Goal: Task Accomplishment & Management: Manage account settings

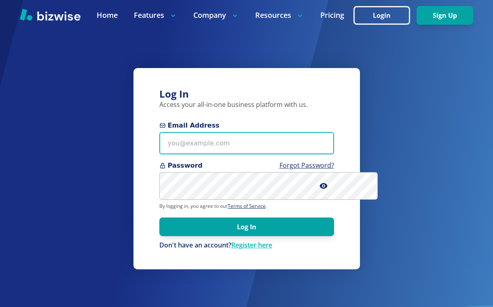
click at [211, 152] on input "Email Address" at bounding box center [246, 143] width 175 height 22
type input "[PERSON_NAME][EMAIL_ADDRESS][DOMAIN_NAME]"
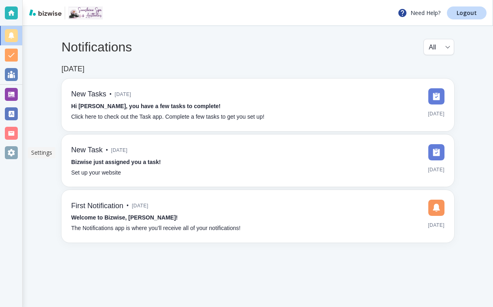
click at [12, 155] on div at bounding box center [11, 152] width 13 height 13
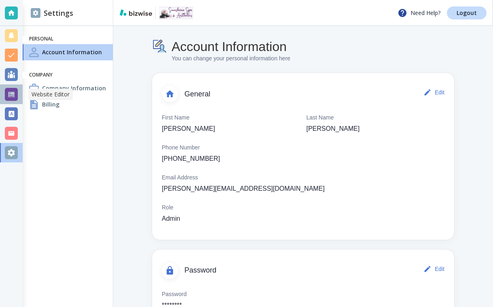
click at [14, 97] on div at bounding box center [11, 94] width 13 height 13
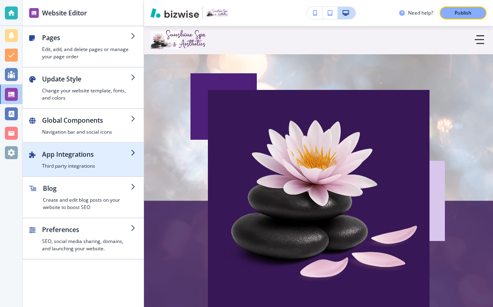
click at [104, 159] on div "button" at bounding box center [86, 160] width 89 height 3
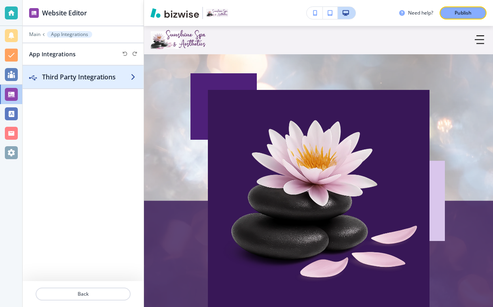
click at [121, 80] on h2 "Third Party Integrations" at bounding box center [86, 77] width 89 height 10
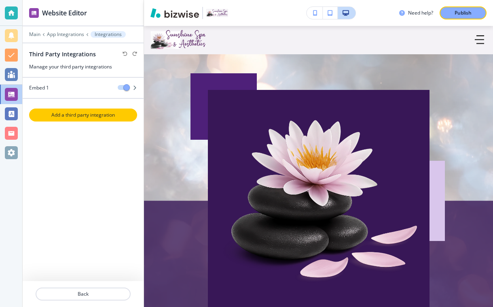
click at [67, 117] on p "Add a third party integration" at bounding box center [83, 114] width 106 height 7
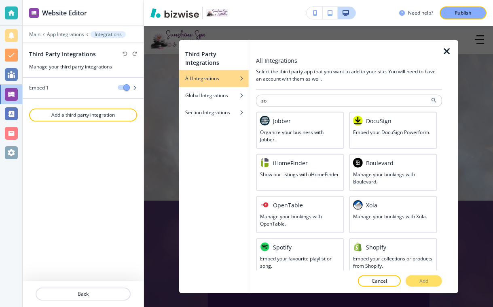
type input "z"
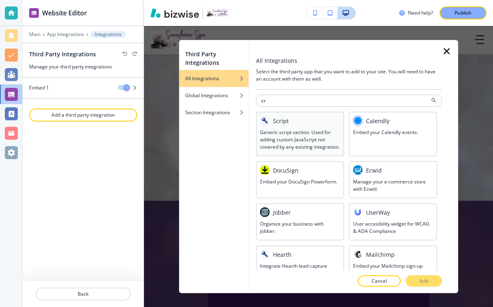
type input "c"
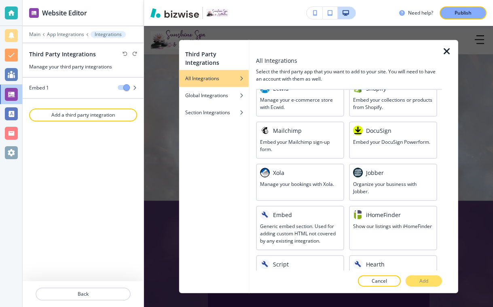
scroll to position [462, 0]
click at [318, 233] on h3 "Generic embed section. Used for adding custom HTML not covered by any existing …" at bounding box center [300, 233] width 80 height 22
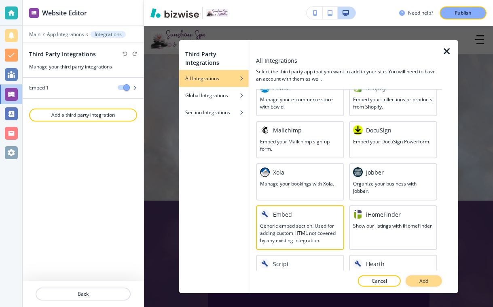
click at [415, 281] on button "Add" at bounding box center [424, 280] width 36 height 11
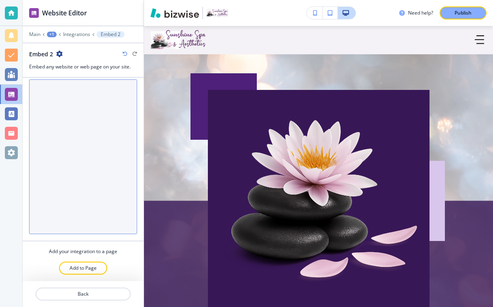
scroll to position [0, 0]
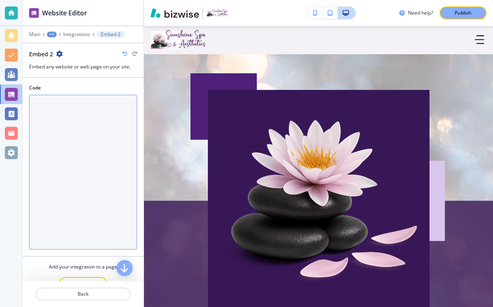
click at [62, 114] on textarea "Code" at bounding box center [83, 172] width 108 height 154
paste textarea "<script type="text/javascript">var $zoho=$zoho || {};$zoho.salesiq = $zoho.sale…"
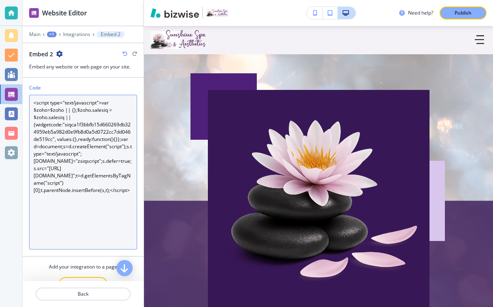
scroll to position [15, 0]
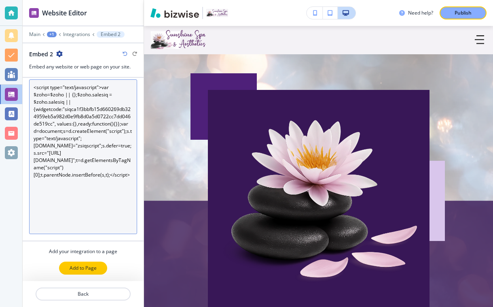
type textarea "<script type="text/javascript">var $zoho=$zoho || {};$zoho.salesiq = $zoho.sale…"
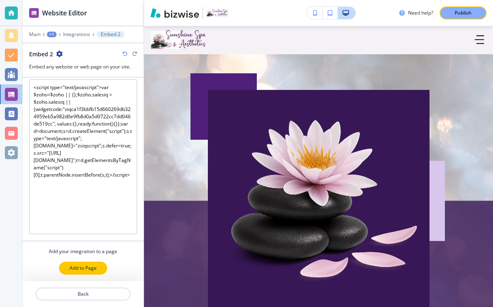
click at [87, 268] on p "Add to Page" at bounding box center [83, 267] width 27 height 7
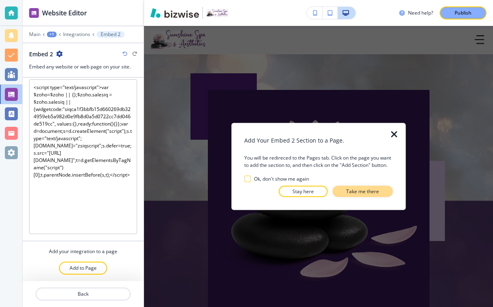
click at [365, 191] on p "Take me there" at bounding box center [362, 191] width 33 height 7
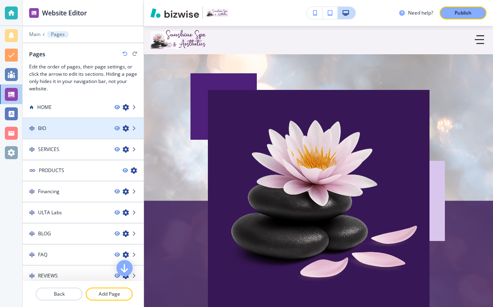
scroll to position [0, 0]
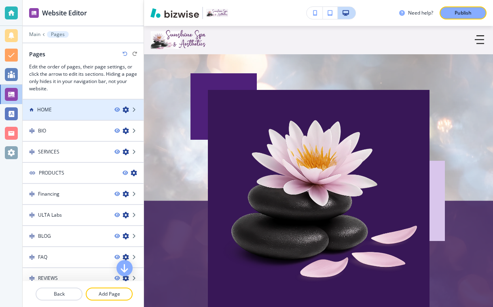
click at [127, 110] on icon "button" at bounding box center [126, 109] width 6 height 6
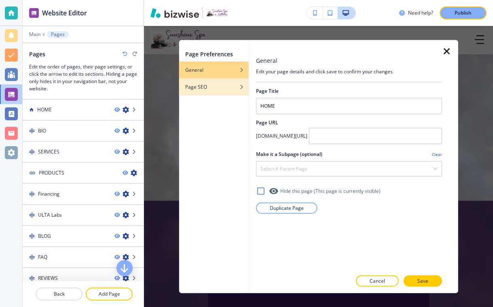
click at [240, 87] on icon "button" at bounding box center [241, 87] width 5 height 5
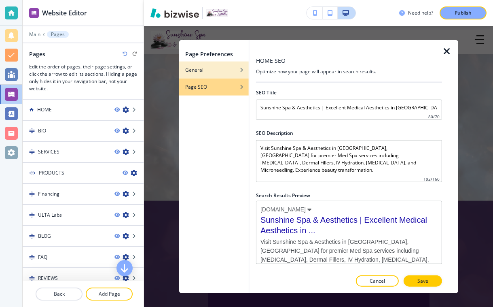
click at [218, 69] on div "General" at bounding box center [214, 69] width 70 height 7
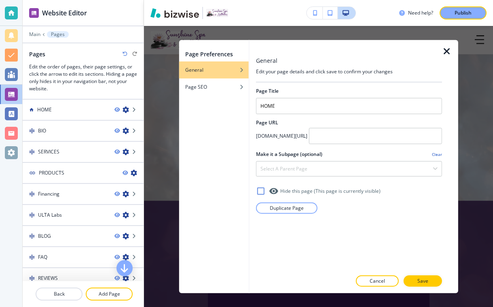
click at [455, 51] on div at bounding box center [450, 166] width 16 height 253
click at [447, 51] on icon "button" at bounding box center [447, 52] width 10 height 10
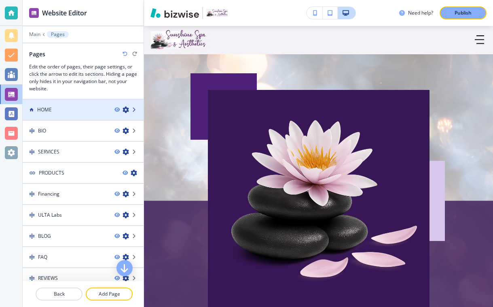
click at [134, 111] on icon at bounding box center [134, 109] width 5 height 5
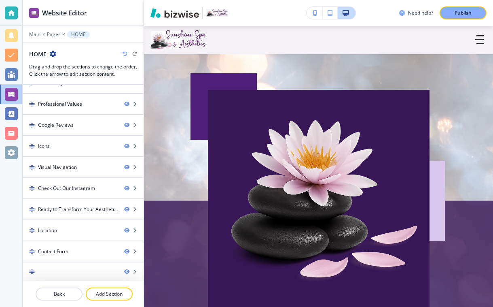
scroll to position [76, 0]
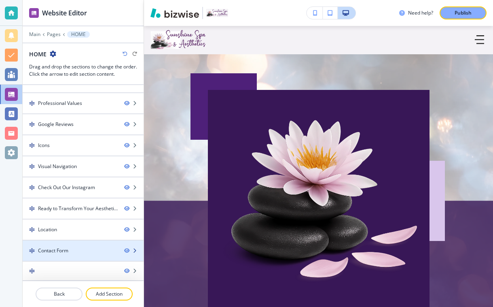
click at [90, 248] on div "Contact Form" at bounding box center [70, 250] width 95 height 7
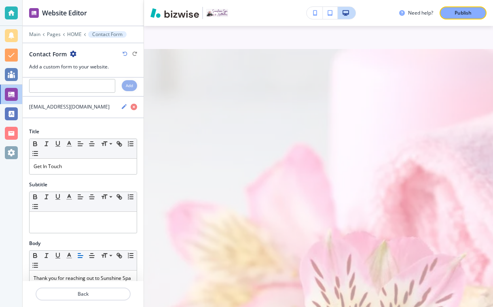
scroll to position [0, 0]
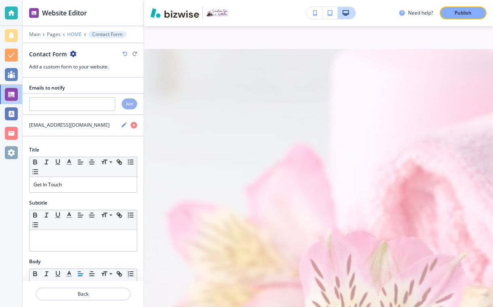
click at [75, 33] on p "HOME" at bounding box center [74, 35] width 15 height 6
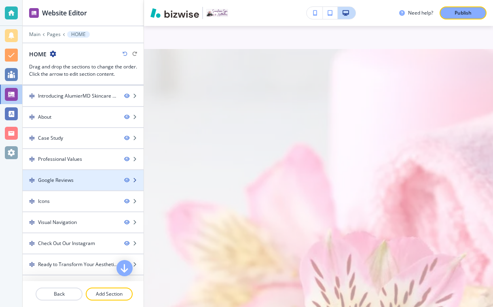
scroll to position [15, 0]
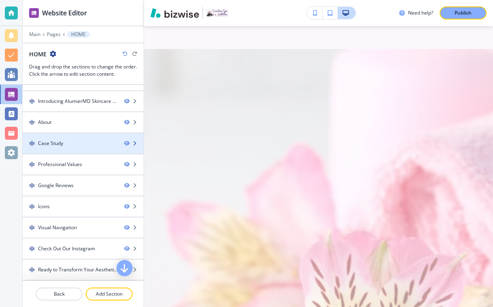
click at [88, 140] on div "Case Study" at bounding box center [70, 143] width 95 height 7
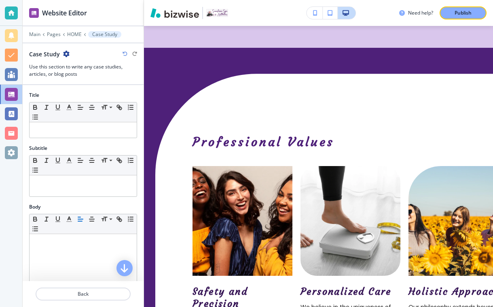
scroll to position [1939, 0]
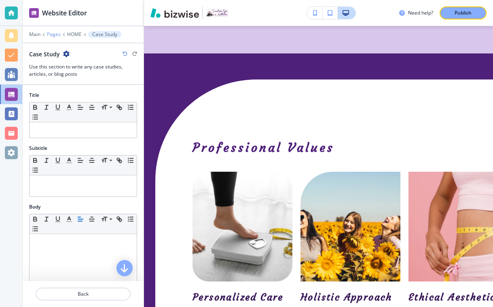
click at [57, 36] on p "Pages" at bounding box center [54, 35] width 14 height 6
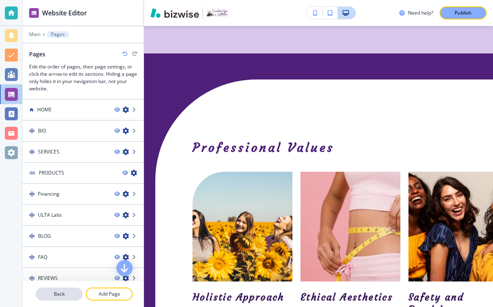
click at [68, 291] on p "Back" at bounding box center [58, 293] width 45 height 7
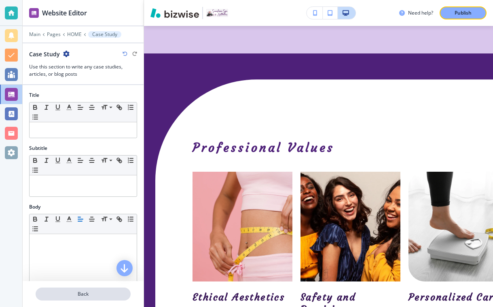
click at [61, 291] on p "Back" at bounding box center [82, 293] width 93 height 7
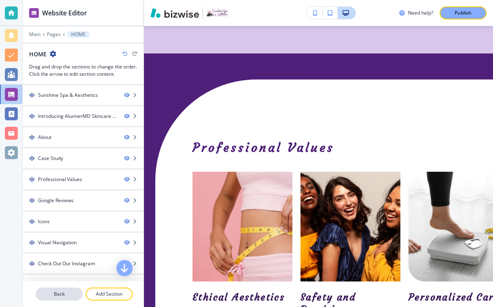
click at [61, 292] on p "Back" at bounding box center [58, 293] width 45 height 7
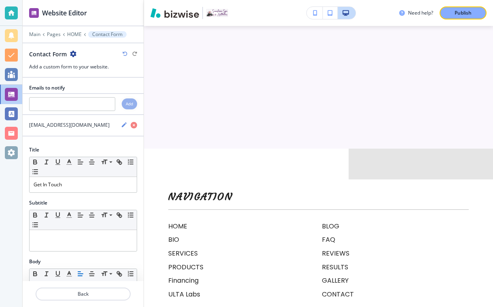
click at [61, 292] on p "Back" at bounding box center [82, 293] width 93 height 7
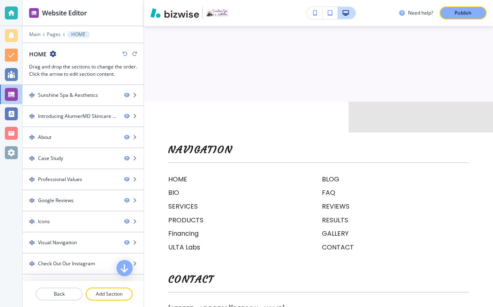
scroll to position [4464, 0]
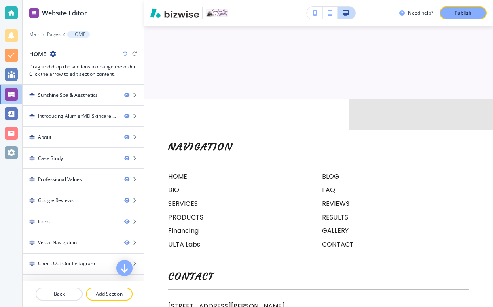
click at [61, 292] on p "Back" at bounding box center [58, 293] width 45 height 7
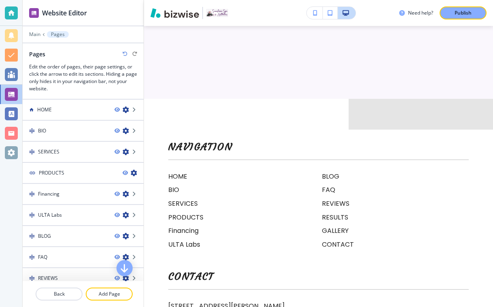
click at [61, 292] on p "Back" at bounding box center [58, 293] width 45 height 7
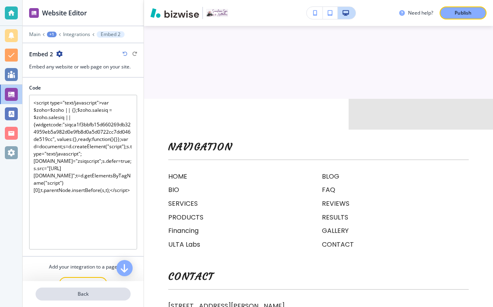
click at [61, 292] on p "Back" at bounding box center [82, 293] width 93 height 7
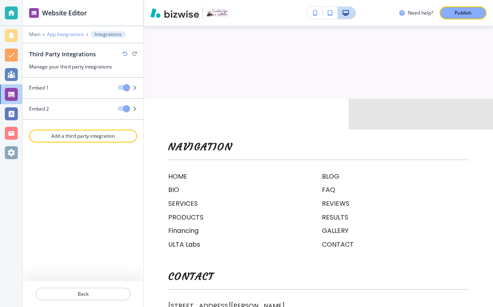
click at [67, 35] on p "App Integrations" at bounding box center [65, 35] width 37 height 6
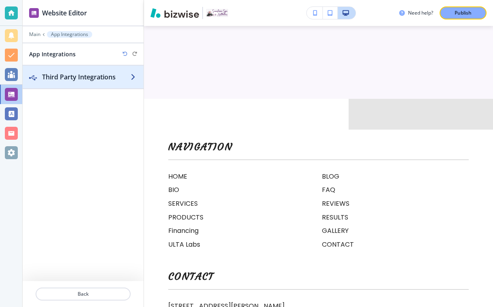
click at [99, 85] on div "button" at bounding box center [83, 85] width 121 height 6
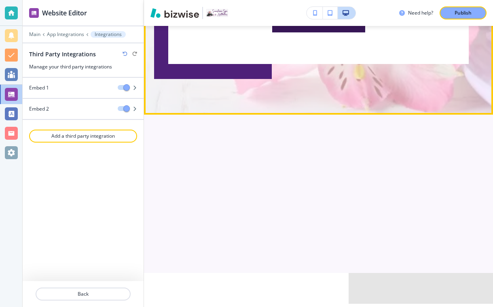
scroll to position [4136, 0]
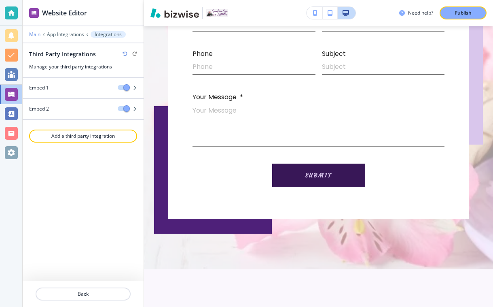
click at [36, 34] on p "Main" at bounding box center [34, 35] width 11 height 6
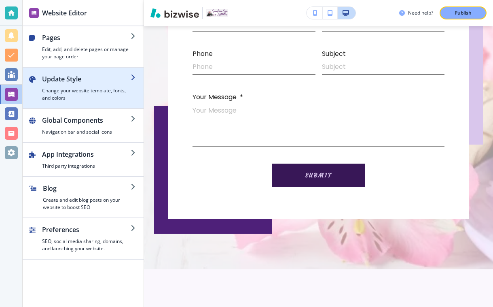
click at [70, 97] on h4 "Change your website template, fonts, and colors" at bounding box center [86, 94] width 89 height 15
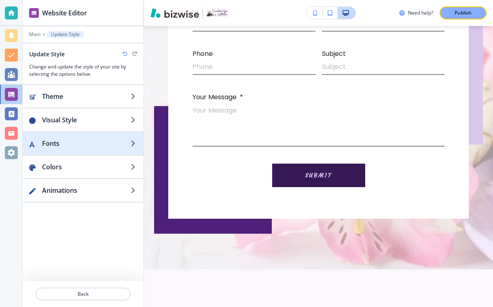
click at [80, 137] on div "button" at bounding box center [83, 135] width 121 height 6
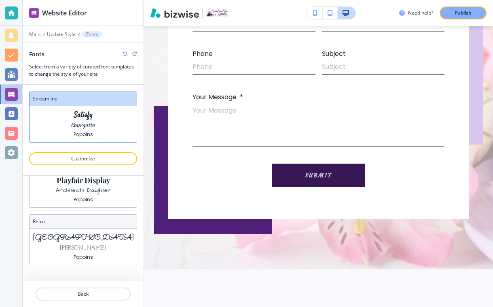
scroll to position [316, 0]
click at [47, 232] on div "Sacramento Josefin Slab Poppins" at bounding box center [83, 246] width 107 height 36
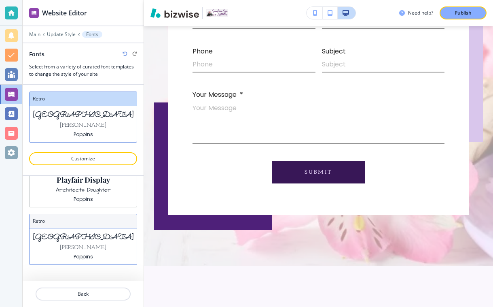
scroll to position [4101, 0]
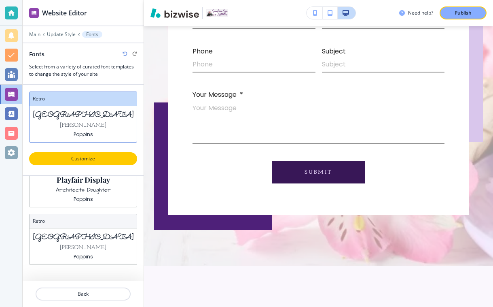
click at [60, 160] on p "Customize" at bounding box center [83, 158] width 87 height 7
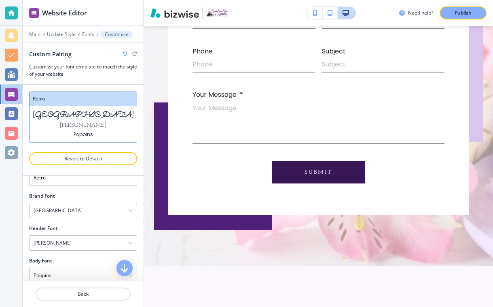
scroll to position [38, 0]
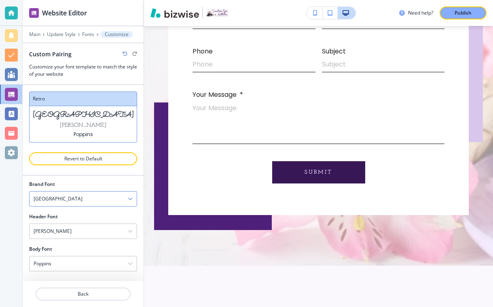
click at [130, 198] on icon "button" at bounding box center [130, 198] width 5 height 5
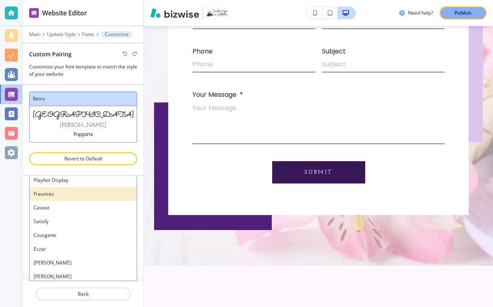
scroll to position [0, 0]
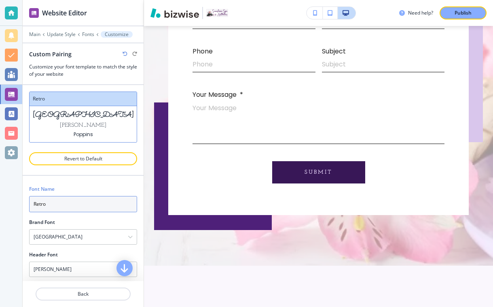
drag, startPoint x: 67, startPoint y: 202, endPoint x: 11, endPoint y: 198, distance: 55.5
click at [11, 198] on div "Website Editor Main Update Style Fonts Customize Custom Pairing Customize your …" at bounding box center [246, 153] width 493 height 307
type input "a"
click at [53, 202] on input "mon" at bounding box center [83, 204] width 108 height 16
type input "m"
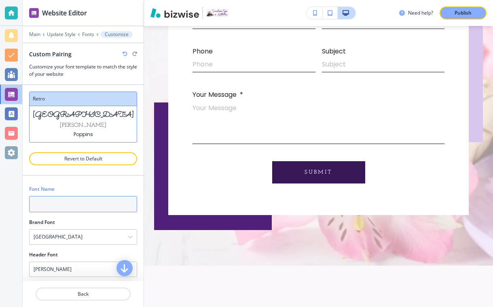
click at [89, 207] on input "text" at bounding box center [83, 204] width 108 height 16
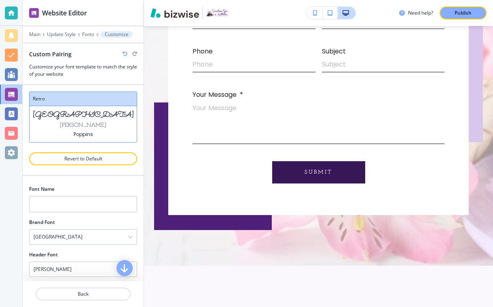
click at [91, 219] on div "Brand Font" at bounding box center [83, 221] width 108 height 7
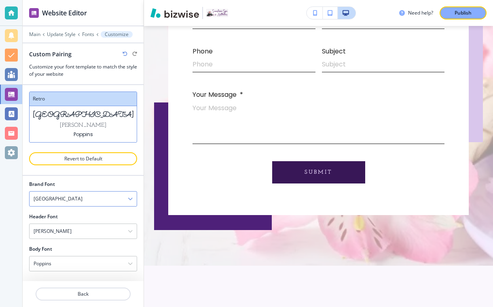
click at [115, 199] on div "[GEOGRAPHIC_DATA]" at bounding box center [83, 198] width 107 height 15
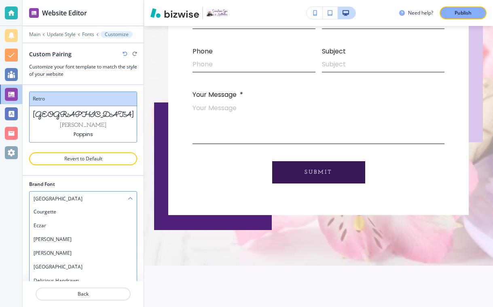
click at [83, 199] on div "[GEOGRAPHIC_DATA]" at bounding box center [83, 198] width 107 height 15
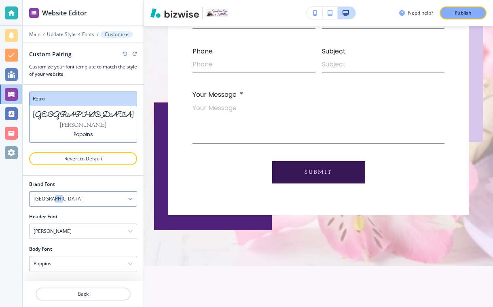
drag, startPoint x: 79, startPoint y: 197, endPoint x: 54, endPoint y: 196, distance: 25.1
click at [54, 196] on div "[GEOGRAPHIC_DATA]" at bounding box center [83, 198] width 107 height 15
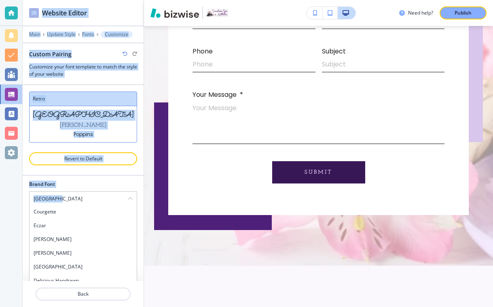
drag, startPoint x: 64, startPoint y: 199, endPoint x: 19, endPoint y: 197, distance: 44.9
click at [19, 197] on div "Website Editor Main Update Style Fonts Customize Custom Pairing Customize your …" at bounding box center [246, 153] width 493 height 307
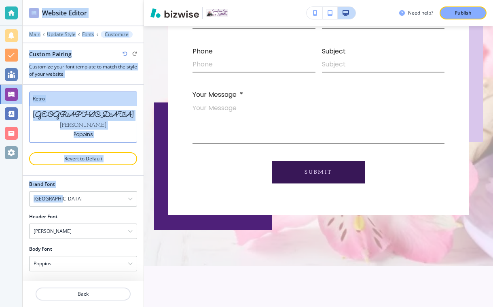
click at [65, 180] on div "Brand Font" at bounding box center [83, 183] width 108 height 7
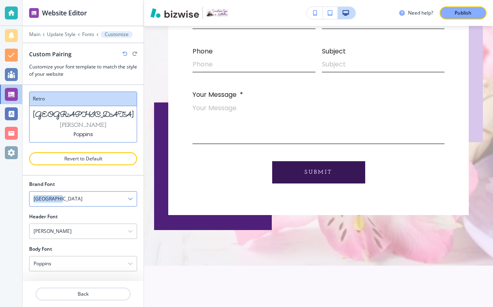
drag, startPoint x: 62, startPoint y: 197, endPoint x: 32, endPoint y: 197, distance: 29.5
click at [32, 197] on div "[GEOGRAPHIC_DATA]" at bounding box center [83, 198] width 107 height 15
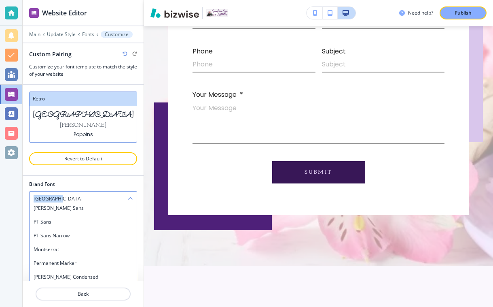
scroll to position [420, 0]
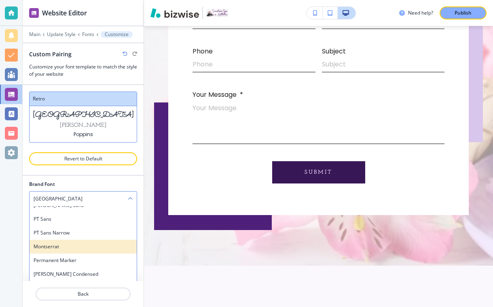
click at [51, 245] on h4 "Montserrat" at bounding box center [83, 246] width 99 height 7
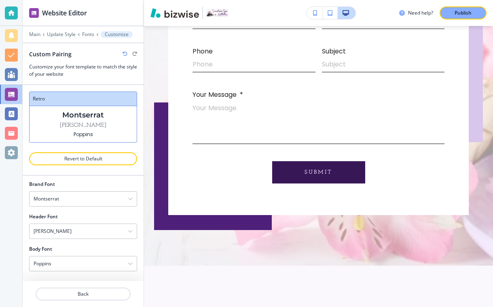
click at [131, 198] on icon "button" at bounding box center [130, 198] width 5 height 5
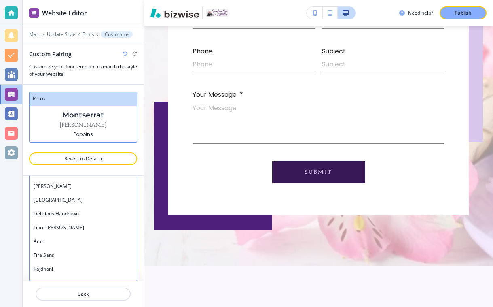
scroll to position [0, 0]
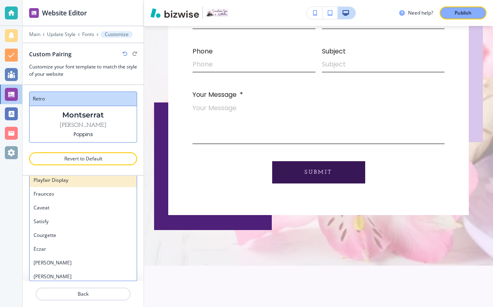
click at [82, 184] on div "Playfair Display" at bounding box center [83, 180] width 107 height 14
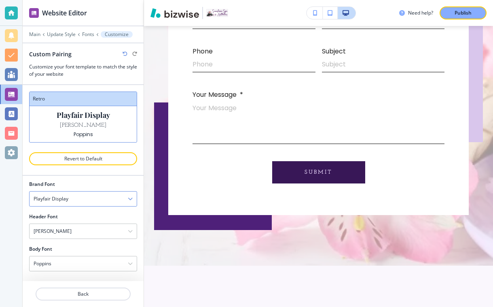
scroll to position [38, 0]
click at [92, 230] on div "[PERSON_NAME]" at bounding box center [83, 231] width 107 height 15
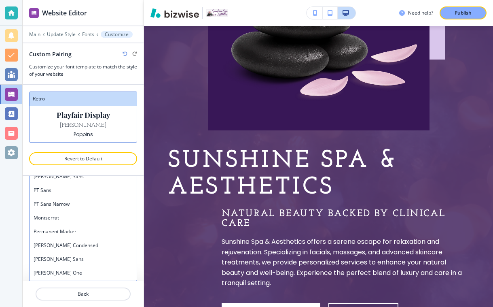
scroll to position [405, 0]
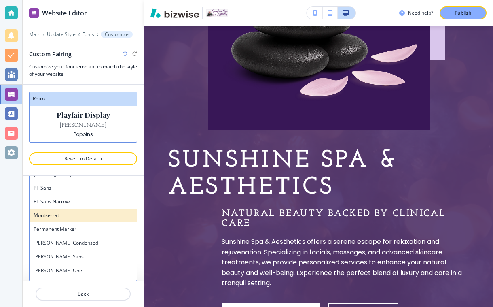
click at [63, 212] on h4 "Montserrat" at bounding box center [83, 214] width 99 height 7
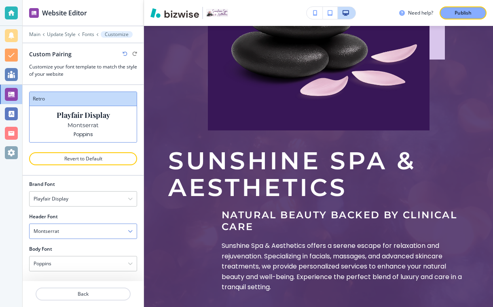
scroll to position [38, 0]
click at [89, 36] on p "Fonts" at bounding box center [88, 35] width 12 height 6
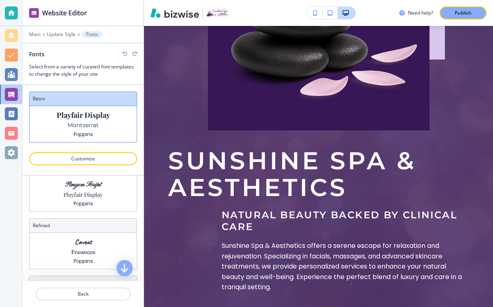
scroll to position [0, 0]
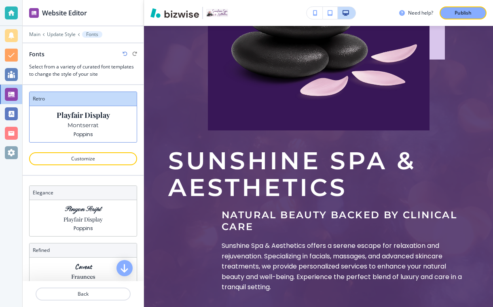
click at [127, 53] on icon "button" at bounding box center [125, 53] width 5 height 5
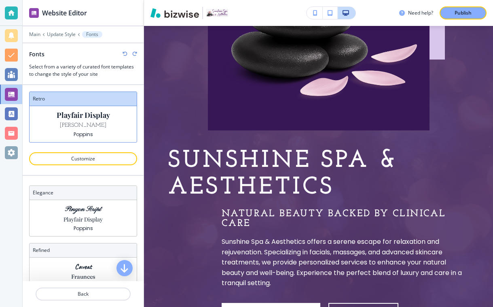
click at [127, 53] on icon "button" at bounding box center [125, 53] width 5 height 5
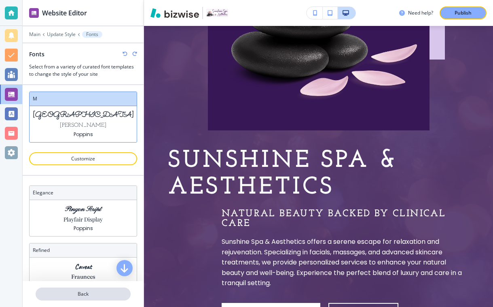
click at [68, 297] on p "Back" at bounding box center [82, 293] width 93 height 7
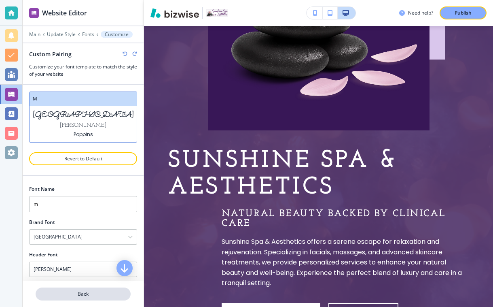
click at [68, 297] on p "Back" at bounding box center [82, 293] width 93 height 7
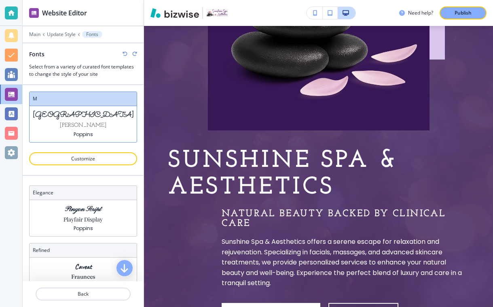
click at [68, 297] on p "Back" at bounding box center [82, 293] width 93 height 7
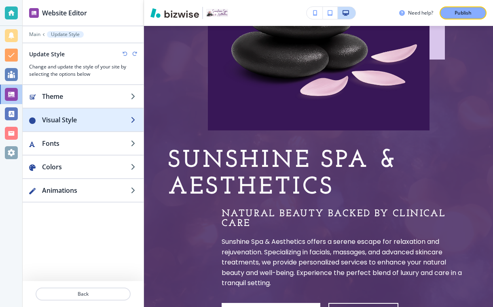
click at [72, 125] on div "button" at bounding box center [83, 128] width 121 height 6
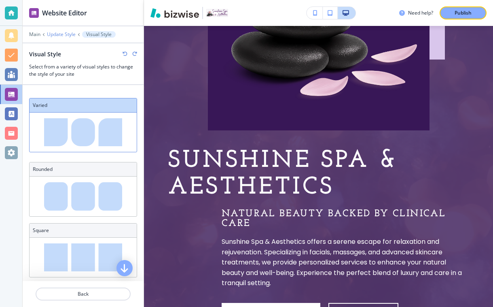
click at [63, 35] on p "Update Style" at bounding box center [61, 35] width 29 height 6
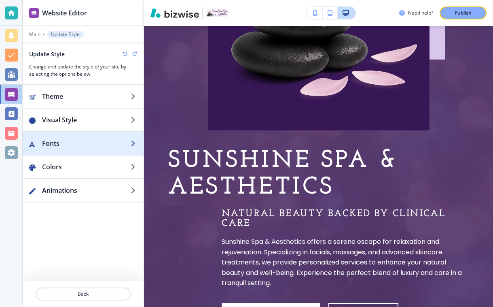
click at [71, 144] on h2 "Fonts" at bounding box center [86, 143] width 89 height 10
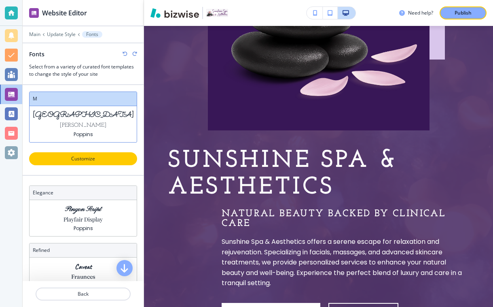
click at [40, 158] on p "Customize" at bounding box center [83, 158] width 87 height 7
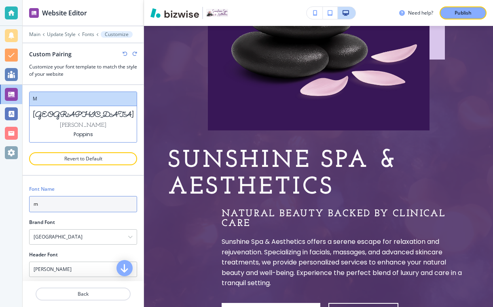
drag, startPoint x: 50, startPoint y: 203, endPoint x: 18, endPoint y: 203, distance: 32.0
click at [18, 203] on div "Website Editor Main Update Style Fonts Customize Custom Pairing Customize your …" at bounding box center [246, 153] width 493 height 307
click at [35, 35] on p "Main" at bounding box center [34, 35] width 11 height 6
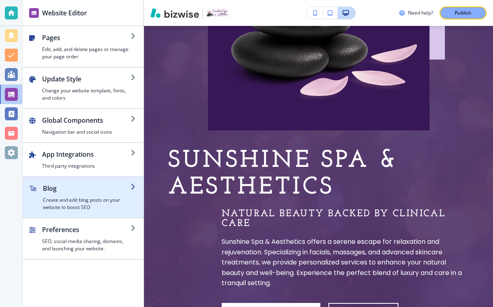
click at [83, 211] on div "button" at bounding box center [83, 214] width 121 height 6
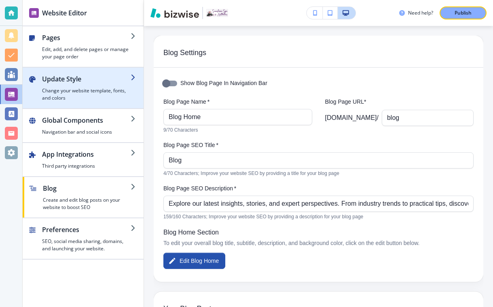
click at [78, 83] on h2 "Update Style" at bounding box center [86, 79] width 89 height 10
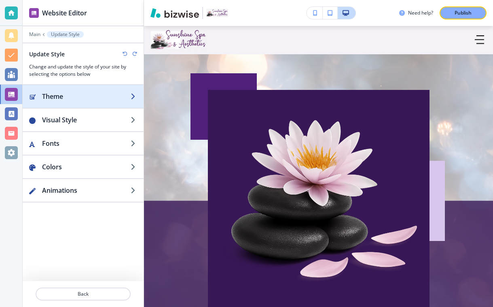
click at [116, 104] on div "button" at bounding box center [83, 104] width 121 height 6
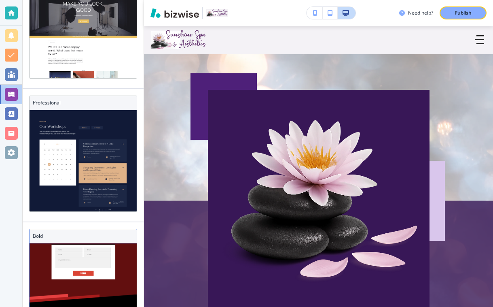
scroll to position [1311, 0]
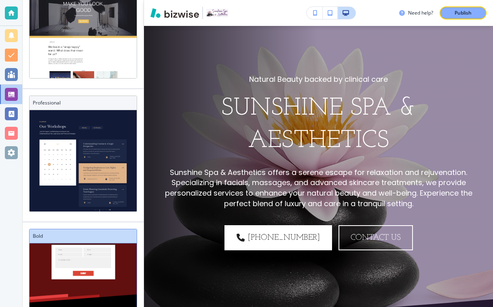
scroll to position [0, 0]
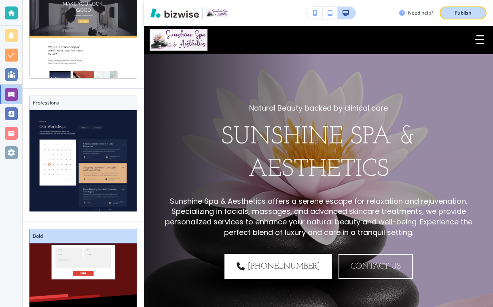
click at [471, 15] on p "Publish" at bounding box center [463, 12] width 17 height 7
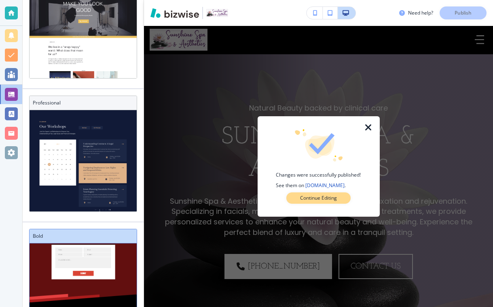
click at [316, 197] on p "Continue Editing" at bounding box center [318, 197] width 37 height 7
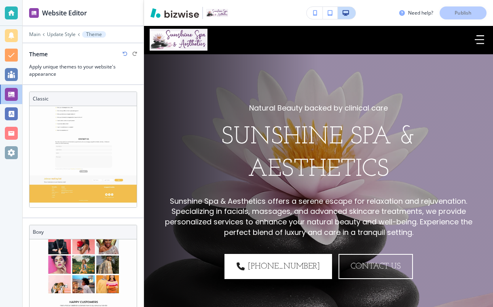
scroll to position [519, 0]
click at [70, 29] on div at bounding box center [83, 28] width 121 height 5
click at [67, 34] on p "Update Style" at bounding box center [61, 35] width 29 height 6
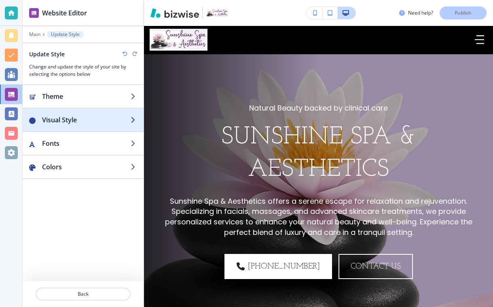
click at [70, 126] on div "button" at bounding box center [83, 128] width 121 height 6
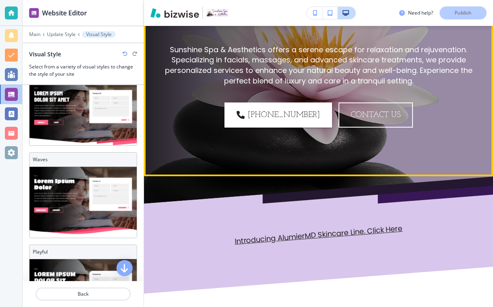
scroll to position [159, 0]
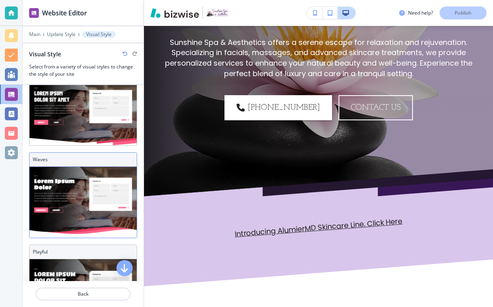
click at [71, 222] on img at bounding box center [83, 202] width 107 height 71
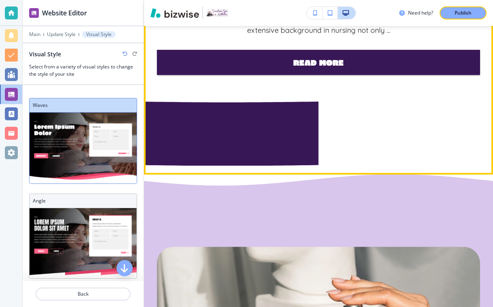
scroll to position [1196, 0]
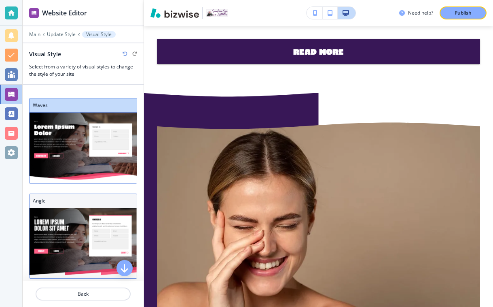
click at [60, 231] on img at bounding box center [83, 243] width 107 height 70
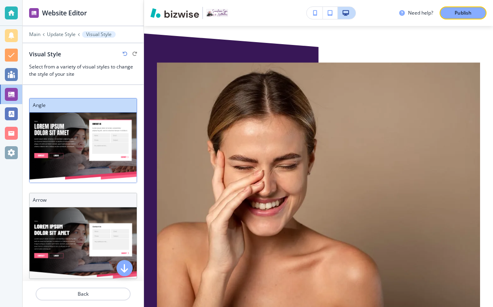
scroll to position [1195, 0]
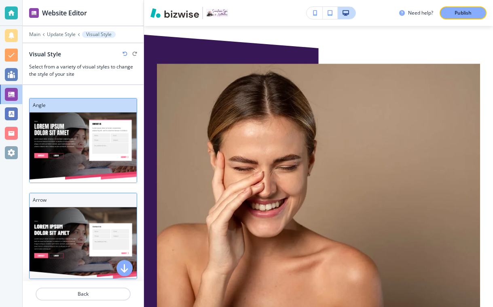
click at [52, 201] on h3 "Arrow" at bounding box center [83, 199] width 101 height 7
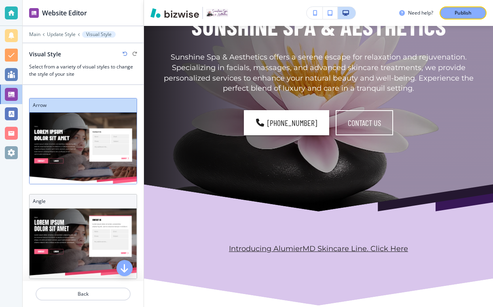
scroll to position [112, 0]
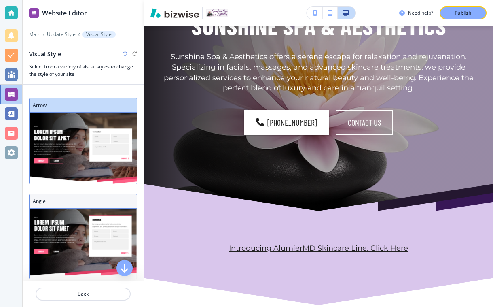
click at [71, 201] on h3 "Angle" at bounding box center [83, 200] width 101 height 7
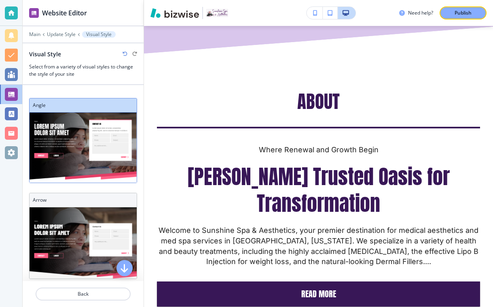
scroll to position [360, 0]
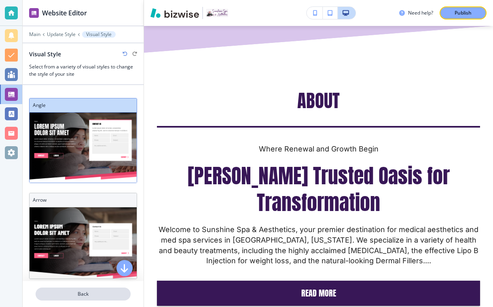
click at [90, 295] on p "Back" at bounding box center [82, 293] width 93 height 7
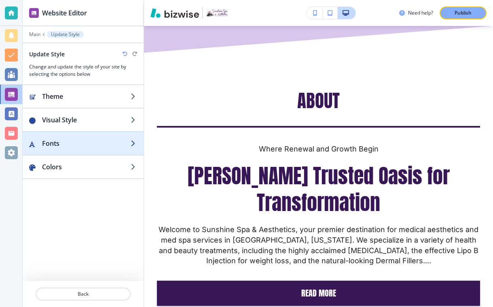
click at [118, 142] on h2 "Fonts" at bounding box center [86, 143] width 89 height 10
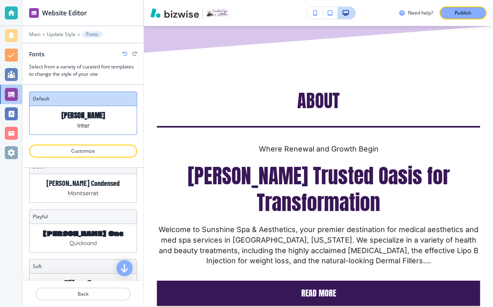
scroll to position [0, 0]
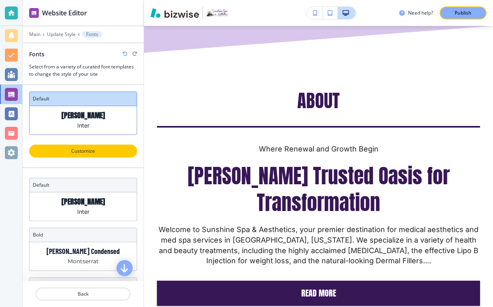
click at [107, 148] on p "Customize" at bounding box center [83, 150] width 87 height 7
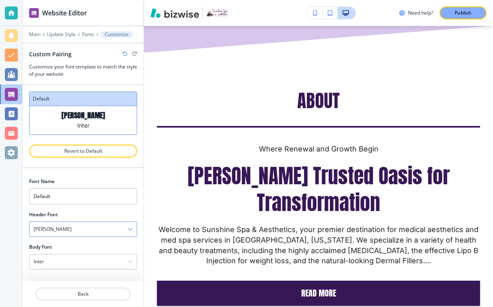
click at [99, 228] on div "[PERSON_NAME]" at bounding box center [83, 229] width 107 height 15
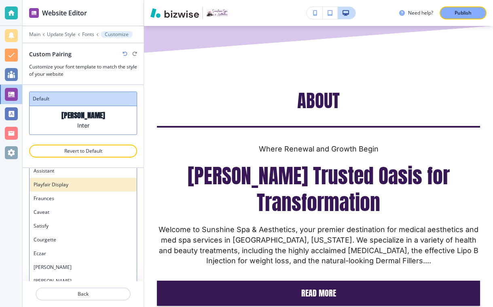
click at [87, 188] on h4 "Playfair Display" at bounding box center [83, 184] width 99 height 7
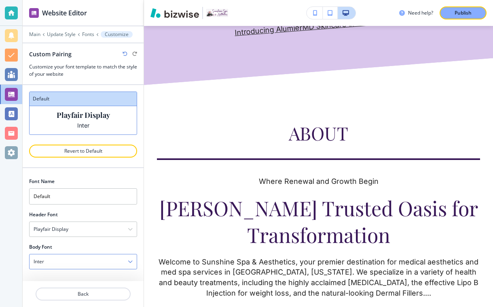
click at [132, 260] on icon "button" at bounding box center [130, 261] width 5 height 5
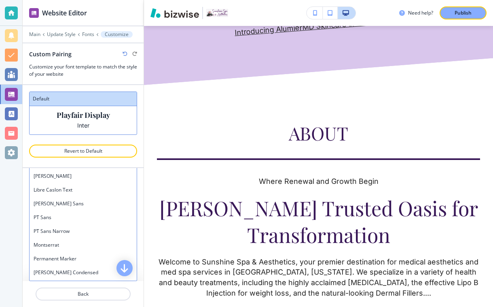
scroll to position [376, 0]
click at [74, 239] on div "Montserrat" at bounding box center [83, 244] width 107 height 14
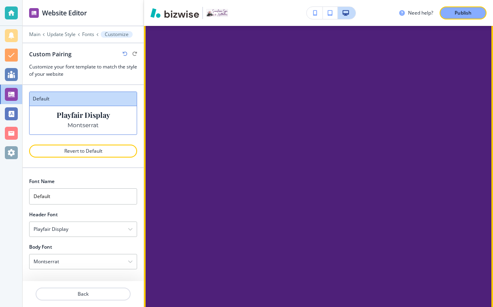
scroll to position [2964, 0]
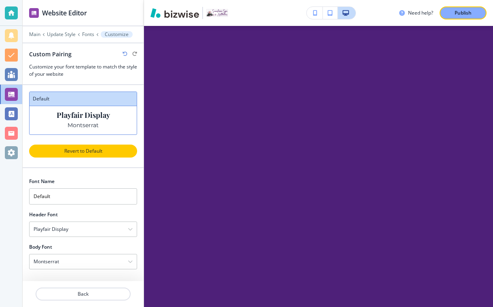
click at [92, 151] on p "Revert to Default" at bounding box center [83, 150] width 87 height 7
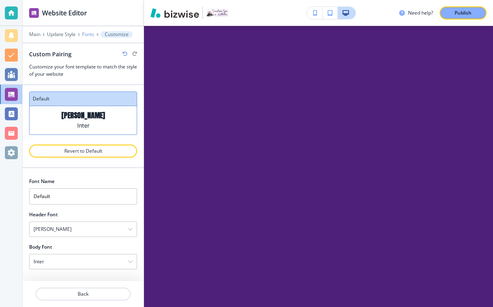
click at [89, 34] on p "Fonts" at bounding box center [88, 35] width 12 height 6
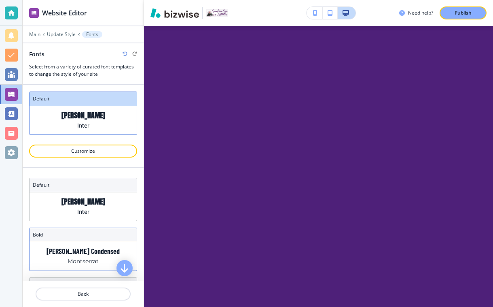
click at [80, 263] on p "Montserrat" at bounding box center [83, 261] width 31 height 8
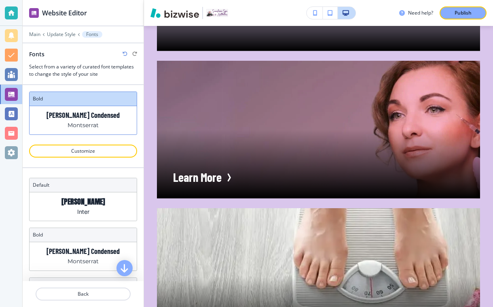
scroll to position [4207, 0]
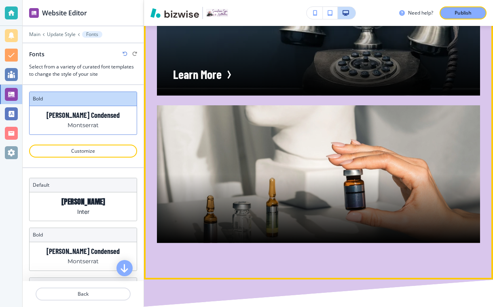
scroll to position [4898, 0]
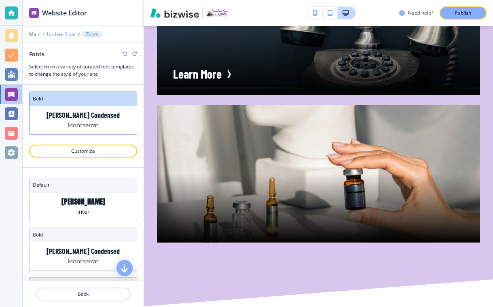
click at [68, 32] on p "Update Style" at bounding box center [61, 35] width 29 height 6
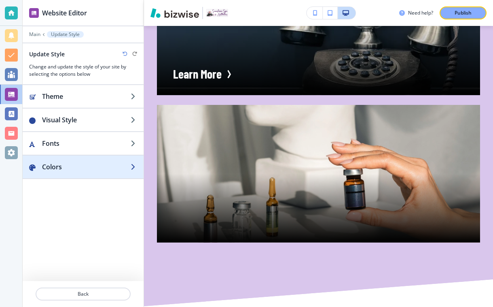
click at [74, 168] on h2 "Colors" at bounding box center [86, 167] width 89 height 10
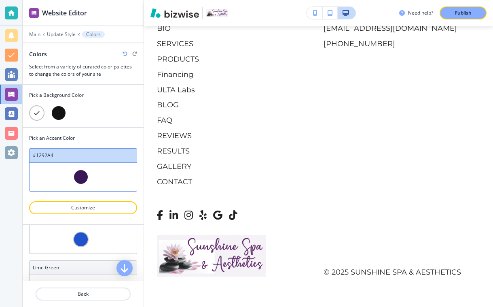
scroll to position [298, 0]
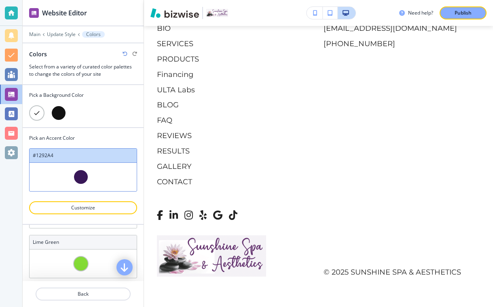
click at [126, 266] on icon "button" at bounding box center [125, 267] width 10 height 10
click at [124, 104] on div at bounding box center [83, 102] width 108 height 6
click at [58, 34] on p "Update Style" at bounding box center [61, 35] width 29 height 6
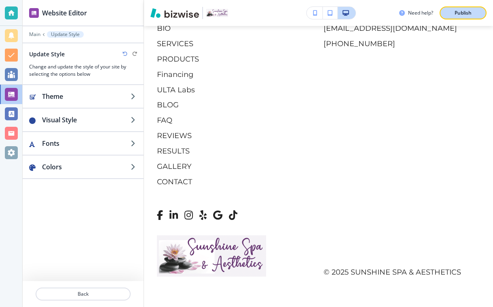
click at [462, 13] on p "Publish" at bounding box center [463, 12] width 17 height 7
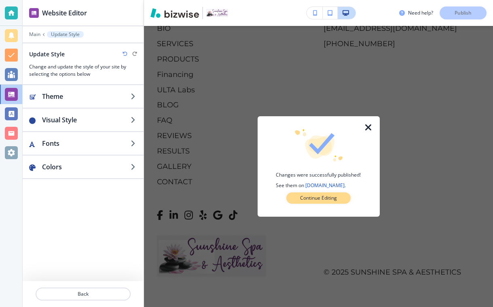
click at [303, 201] on p "Continue Editing" at bounding box center [318, 197] width 37 height 7
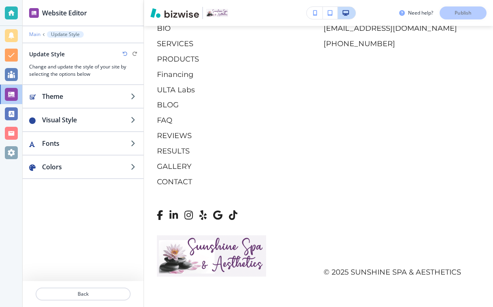
click at [35, 34] on p "Main" at bounding box center [34, 35] width 11 height 6
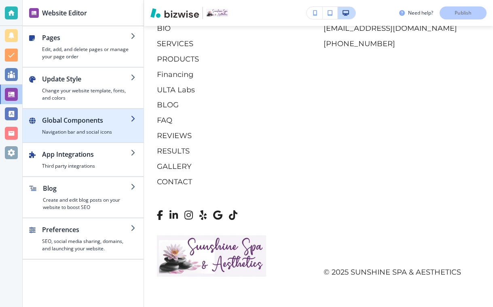
click at [107, 120] on h2 "Global Components" at bounding box center [86, 120] width 89 height 10
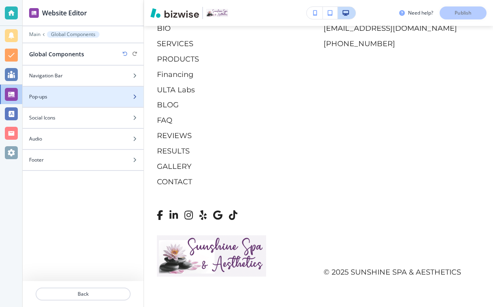
click at [128, 95] on div "Pop-ups" at bounding box center [83, 96] width 121 height 7
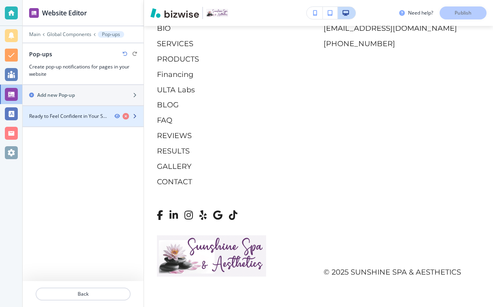
click at [136, 116] on icon "button" at bounding box center [134, 116] width 5 height 5
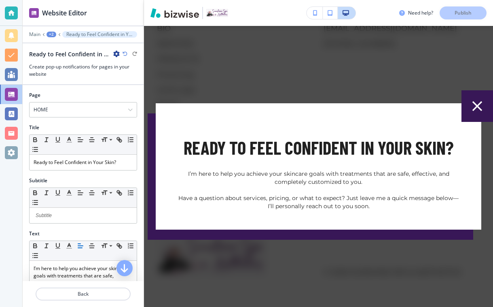
click at [475, 109] on icon "button" at bounding box center [477, 105] width 17 height 17
click at [54, 35] on div "+2" at bounding box center [52, 35] width 10 height 6
click at [57, 48] on p "Global Components" at bounding box center [72, 47] width 41 height 7
